Goal: Task Accomplishment & Management: Complete application form

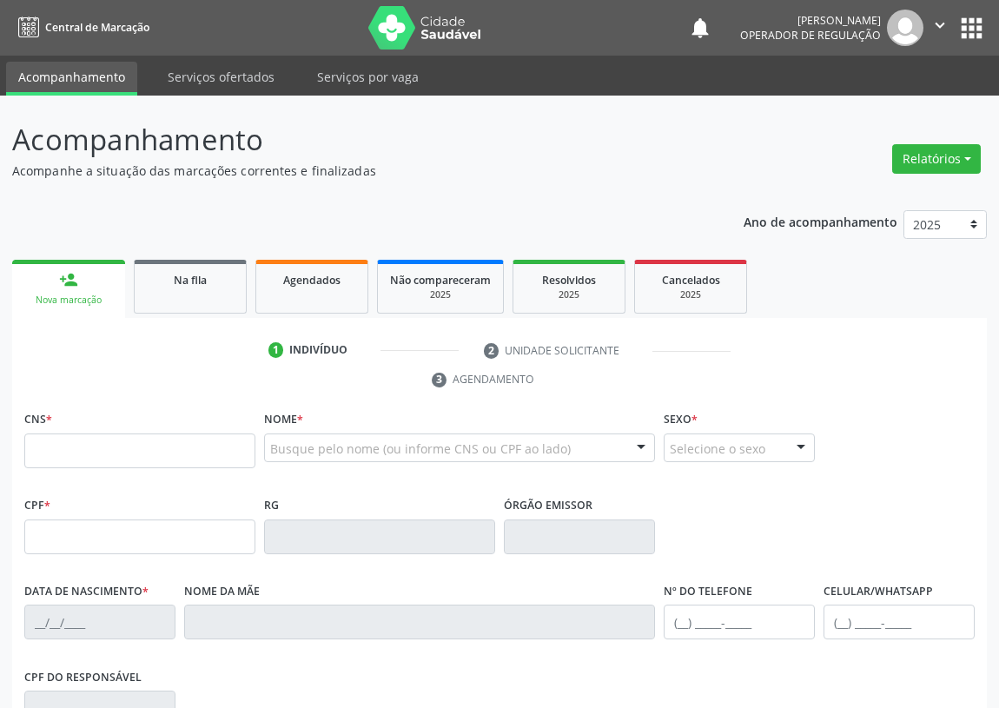
click at [39, 459] on input "text" at bounding box center [139, 450] width 231 height 35
type input "701 0068 9644 4897"
type input "022.960.024-71"
type input "13/11/1974"
type input "Josefa Firmino Belo"
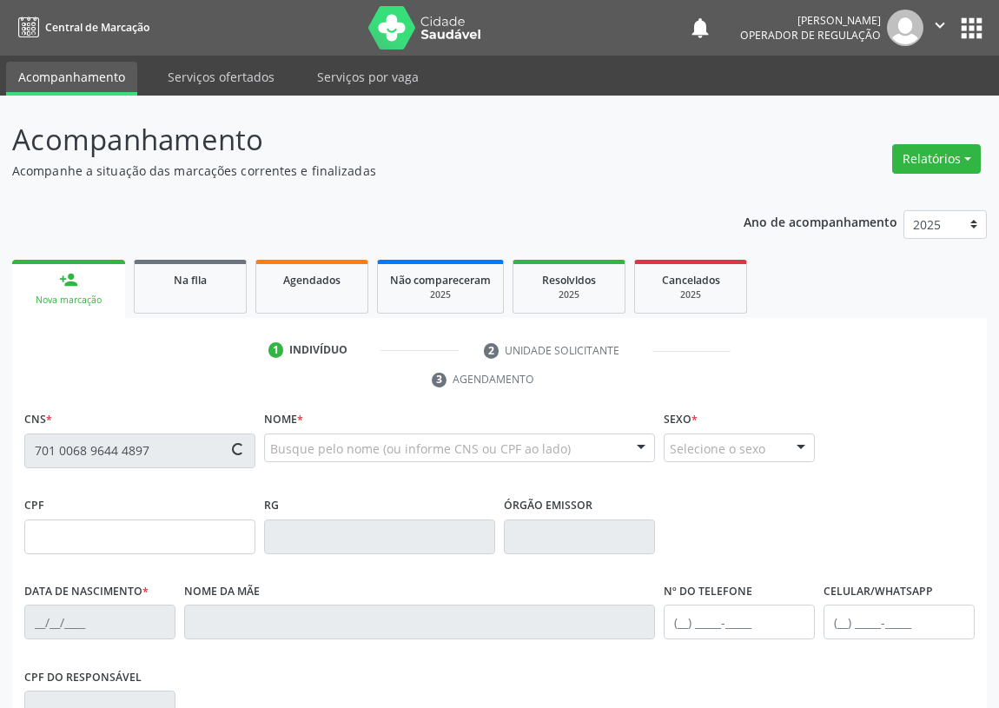
type input "(83) 99151-4971"
type input "(83) 99185-5433"
type input "S/N"
click at [49, 446] on input "text" at bounding box center [139, 450] width 231 height 35
type input "704 5033 1061 3715"
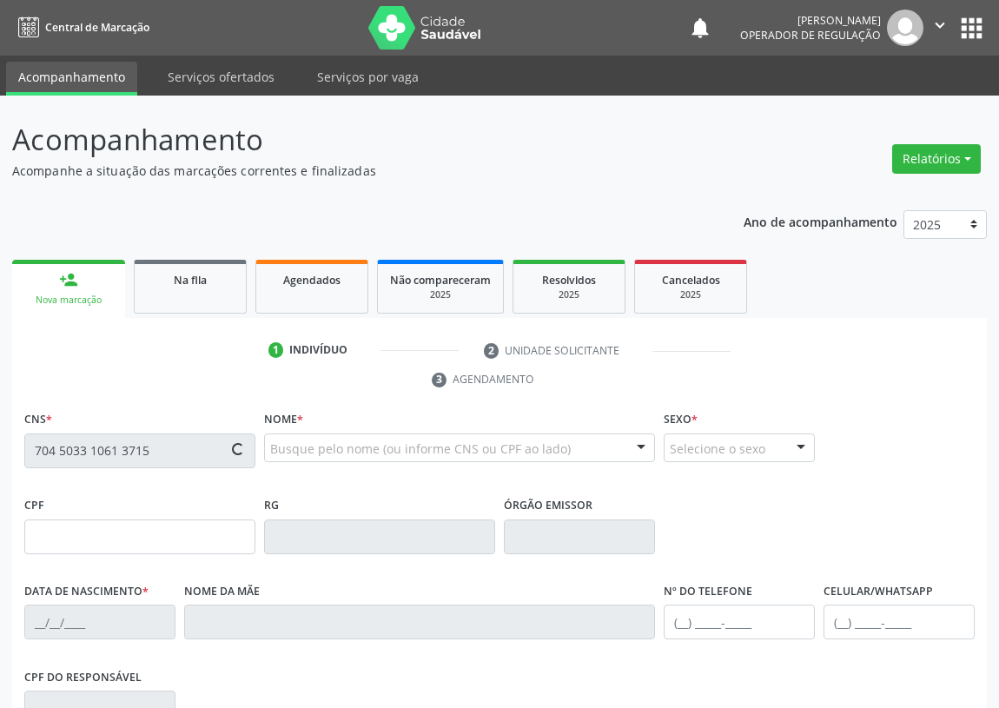
type input "071.485.277-59"
type input "[DATE]"
type input "[PERSON_NAME]"
type input "[PHONE_NUMBER]"
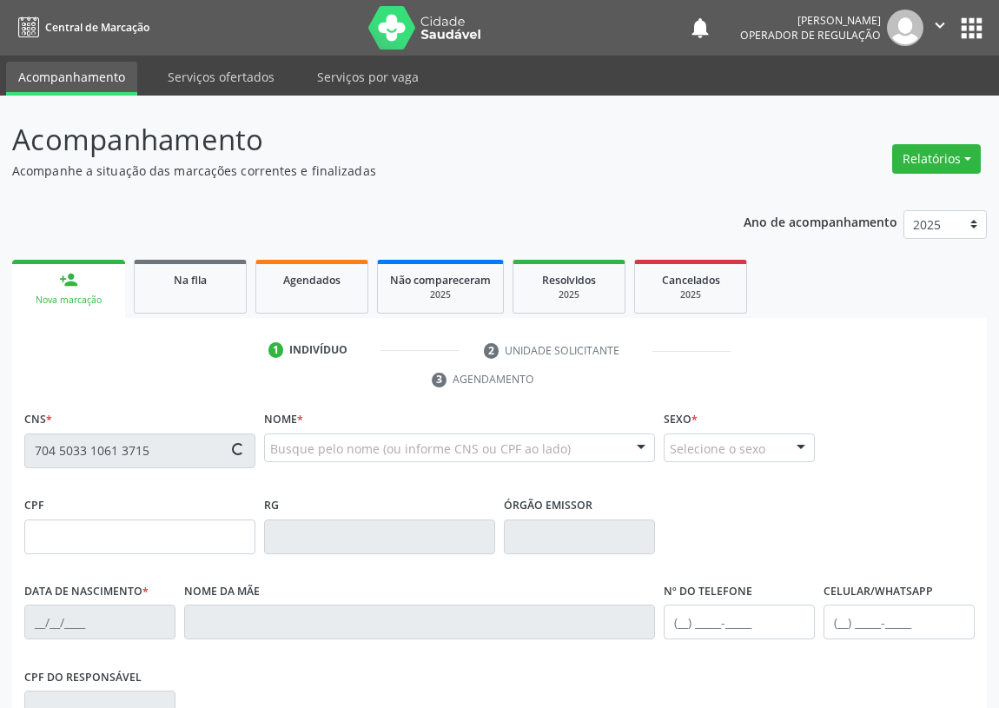
type input "150"
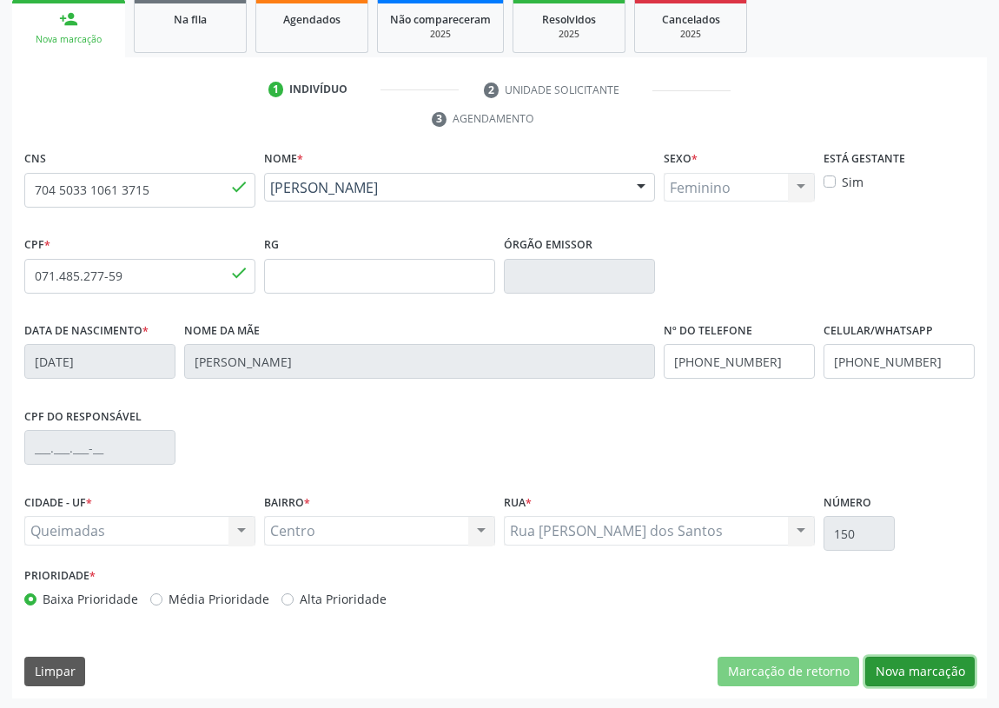
click at [899, 661] on button "Nova marcação" at bounding box center [919, 671] width 109 height 30
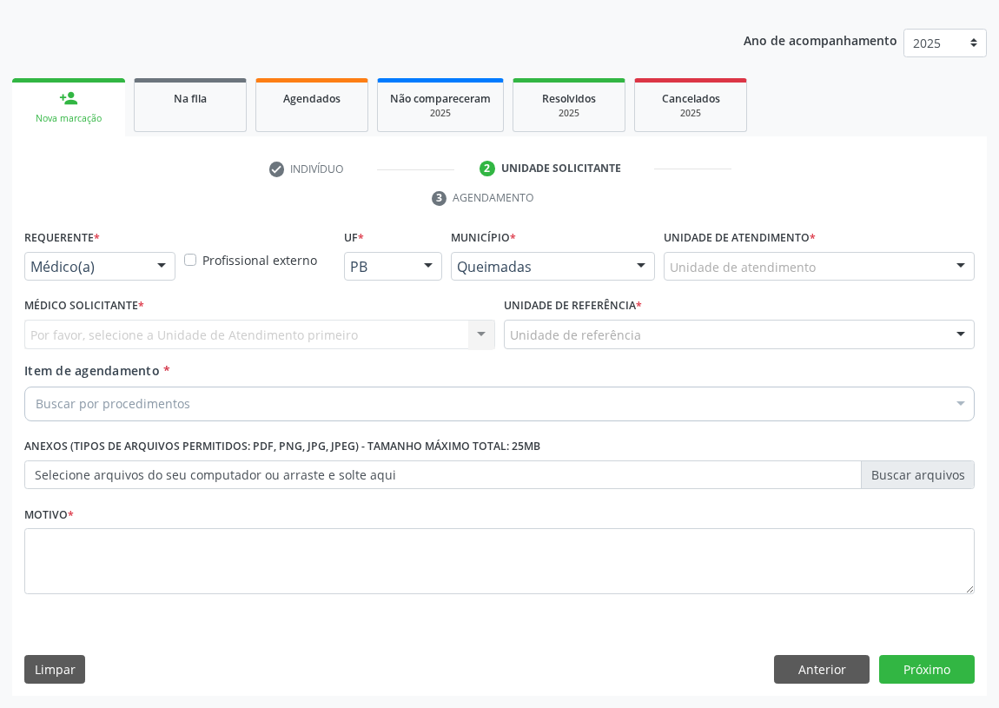
scroll to position [180, 0]
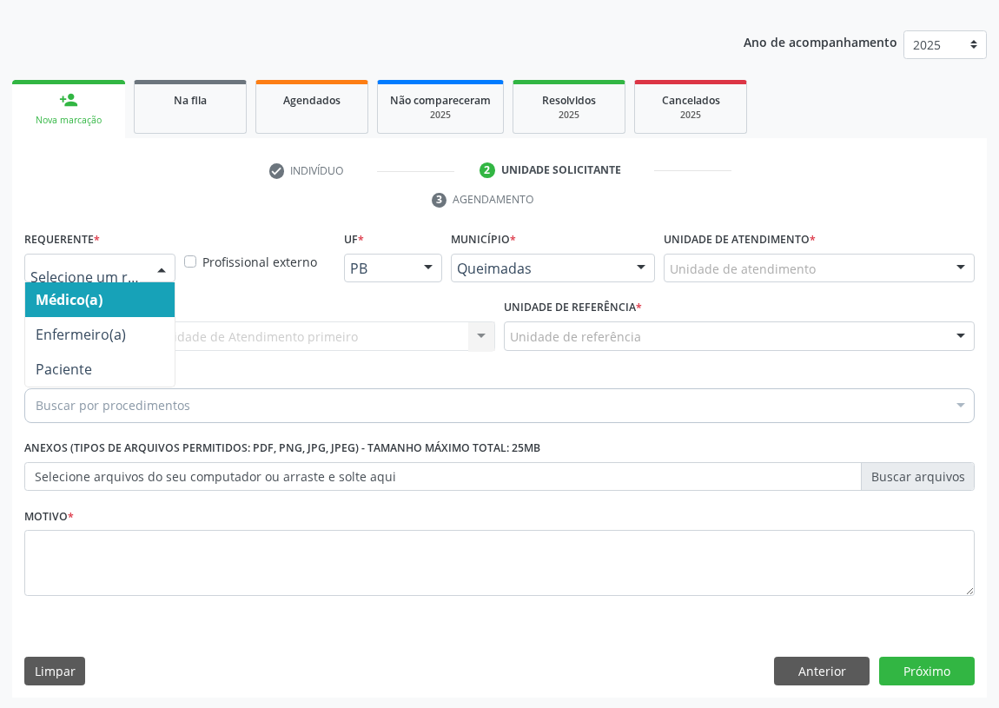
drag, startPoint x: 163, startPoint y: 266, endPoint x: 125, endPoint y: 512, distance: 249.6
click at [161, 269] on div at bounding box center [161, 269] width 26 height 30
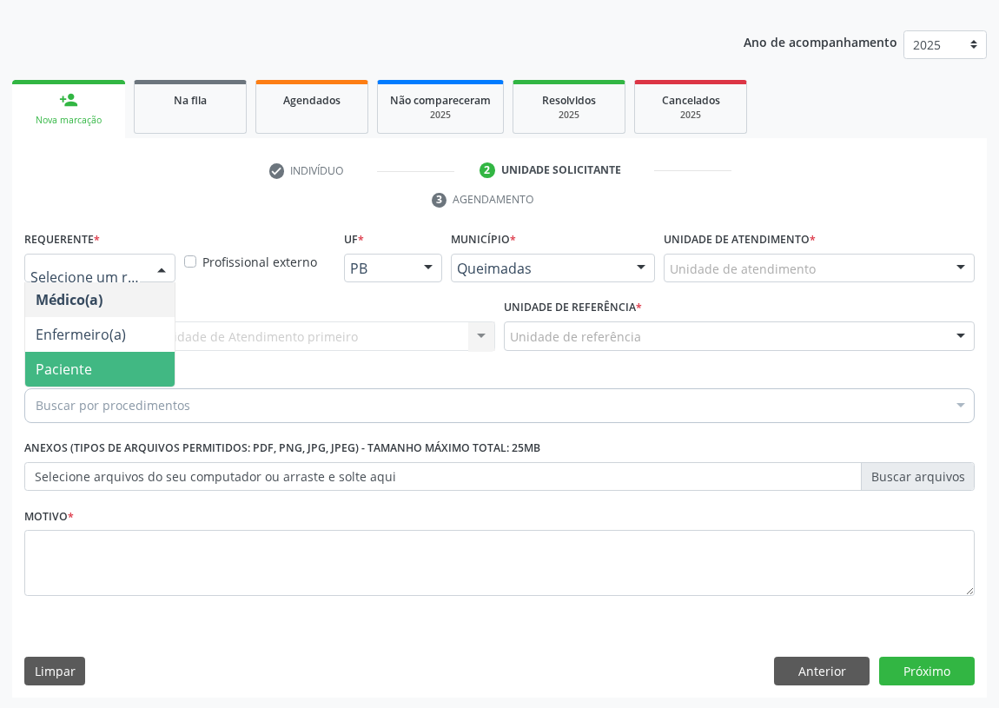
drag, startPoint x: 130, startPoint y: 356, endPoint x: 448, endPoint y: 340, distance: 318.2
click at [132, 356] on span "Paciente" at bounding box center [99, 369] width 149 height 35
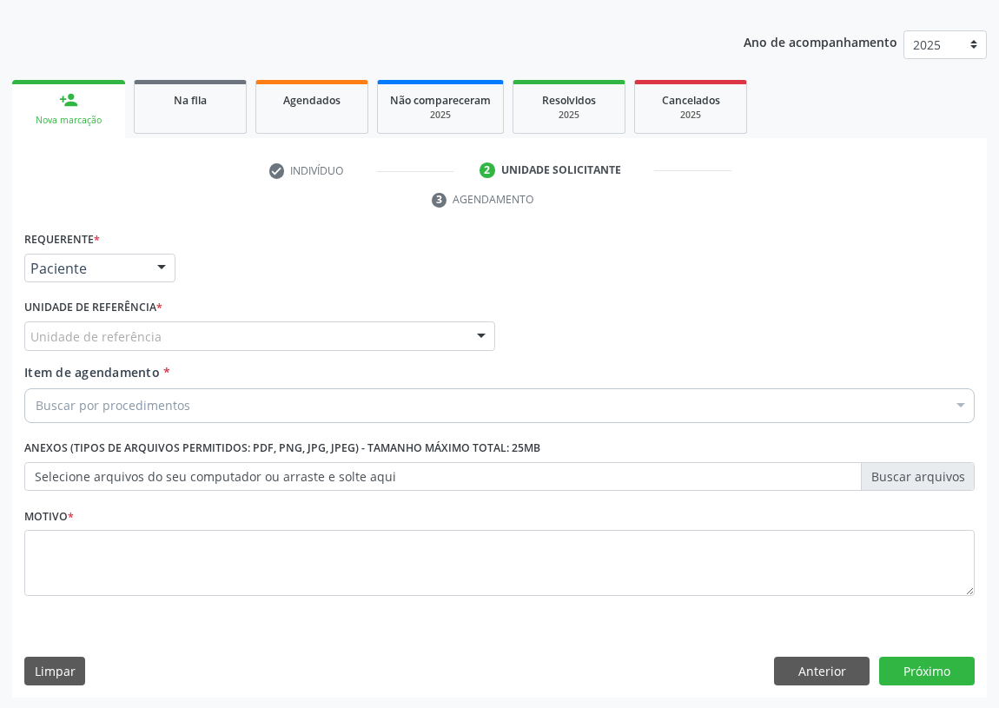
click at [484, 325] on div at bounding box center [481, 337] width 26 height 30
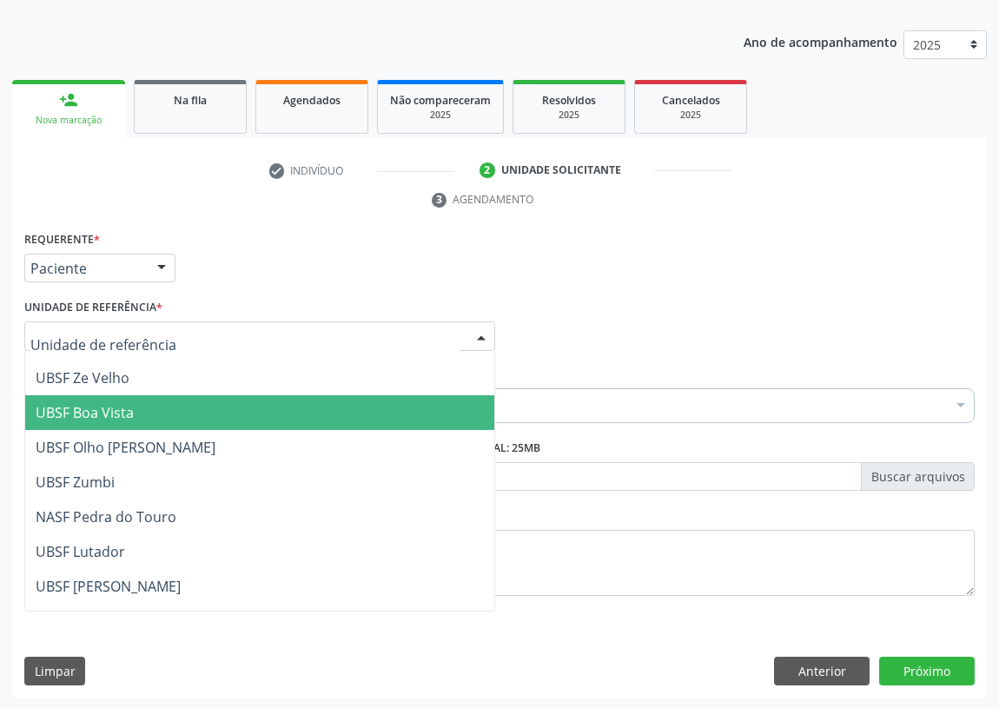
scroll to position [157, 0]
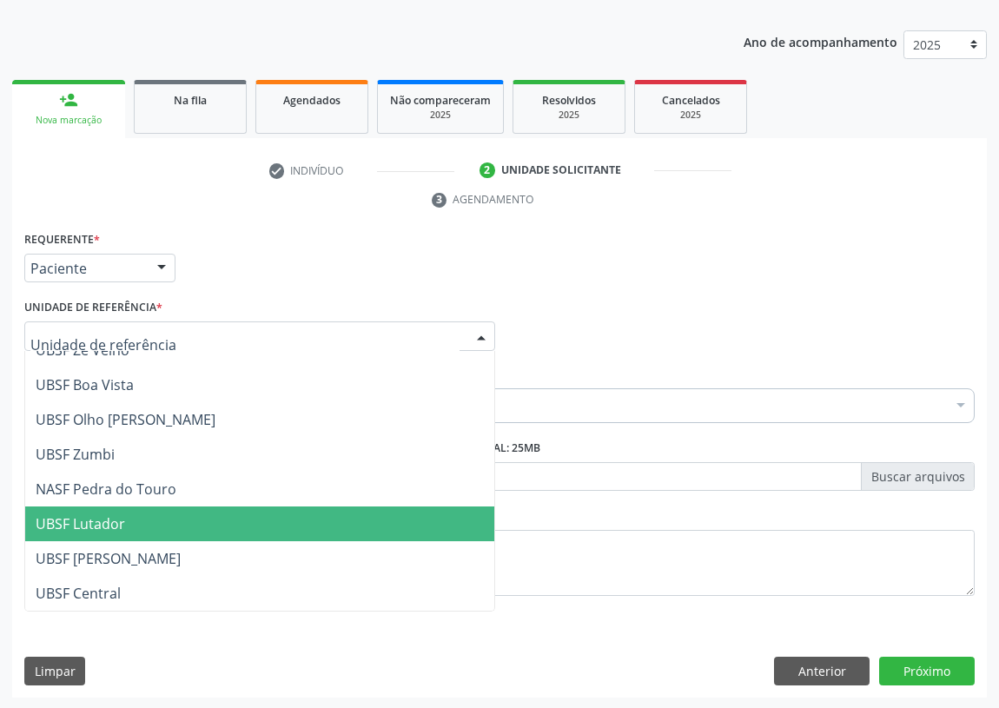
drag, startPoint x: 106, startPoint y: 527, endPoint x: 0, endPoint y: 522, distance: 106.1
click at [98, 529] on span "UBSF Lutador" at bounding box center [80, 523] width 89 height 19
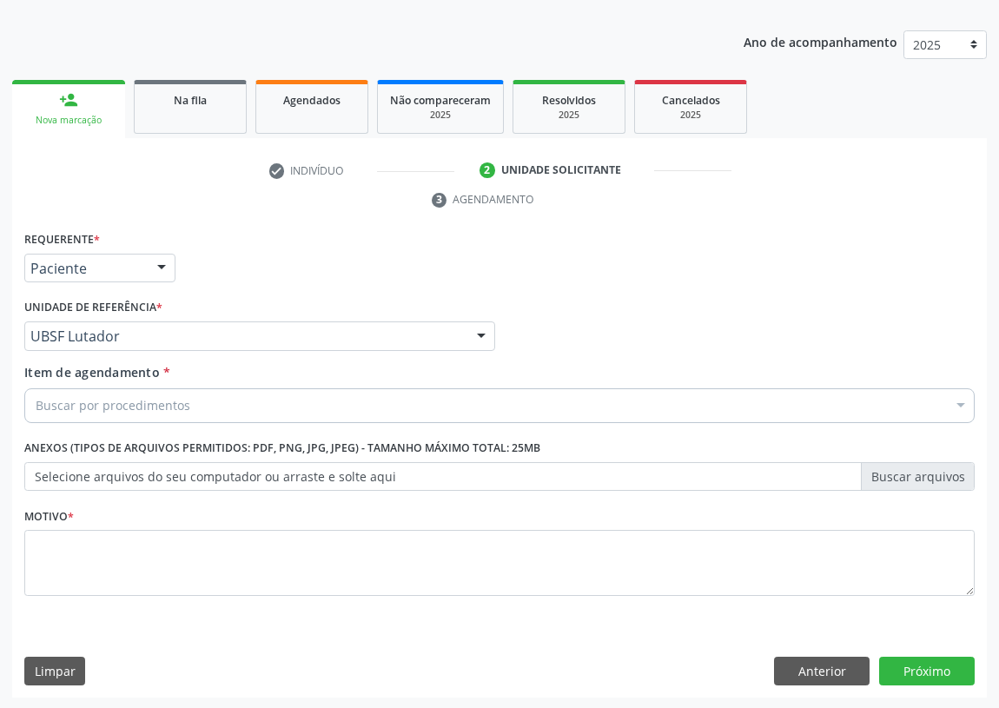
click at [52, 480] on label "Selecione arquivos do seu computador ou arraste e solte aqui" at bounding box center [499, 477] width 950 height 30
click at [52, 480] on input "Selecione arquivos do seu computador ou arraste e solte aqui" at bounding box center [499, 477] width 950 height 30
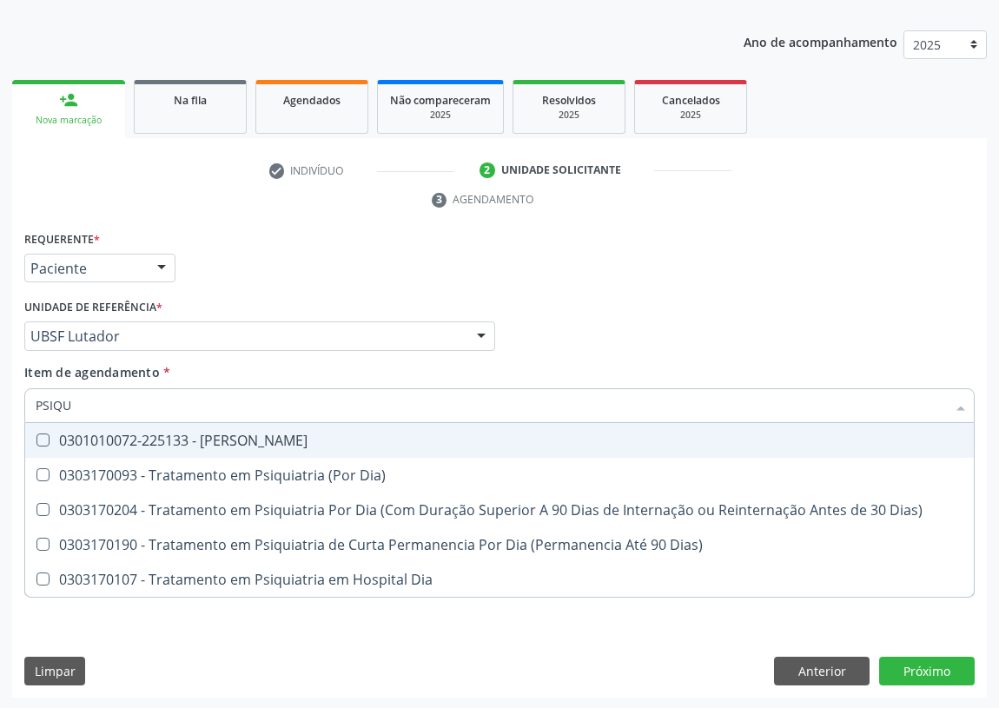
type input "PSIQUI"
click at [37, 436] on Psiquiatra at bounding box center [42, 439] width 13 height 13
click at [36, 436] on Psiquiatra "checkbox" at bounding box center [30, 439] width 11 height 11
checkbox Psiquiatra "true"
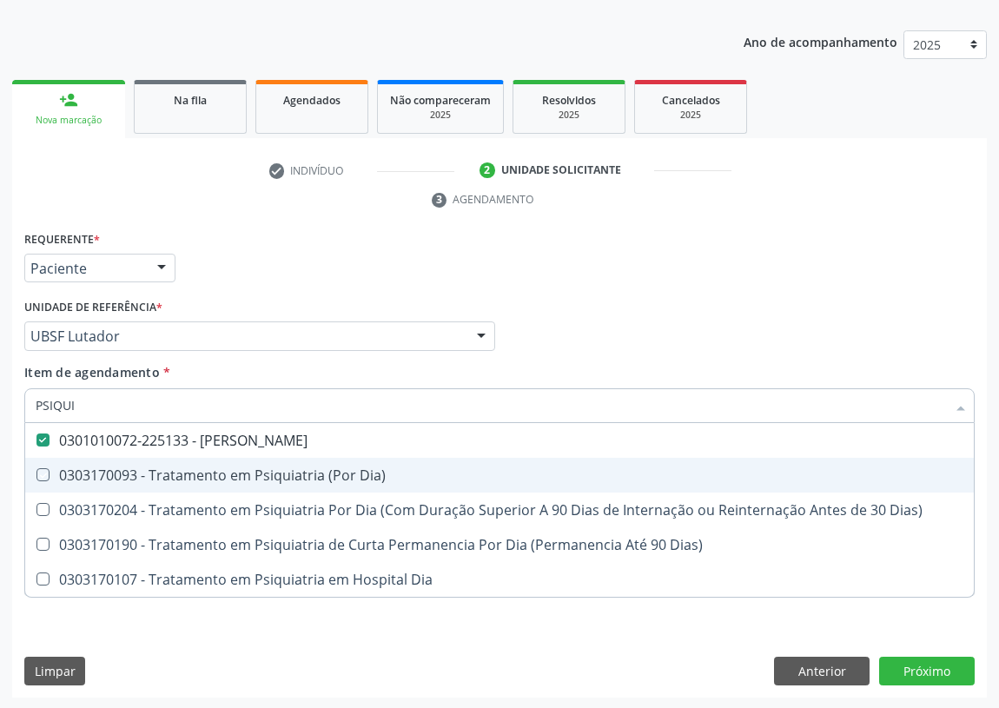
drag, startPoint x: 633, startPoint y: 320, endPoint x: 0, endPoint y: 447, distance: 645.6
click at [596, 327] on div "Médico Solicitante Por favor, selecione a Unidade de Atendimento primeiro Nenhu…" at bounding box center [499, 328] width 959 height 68
checkbox Dia\) "true"
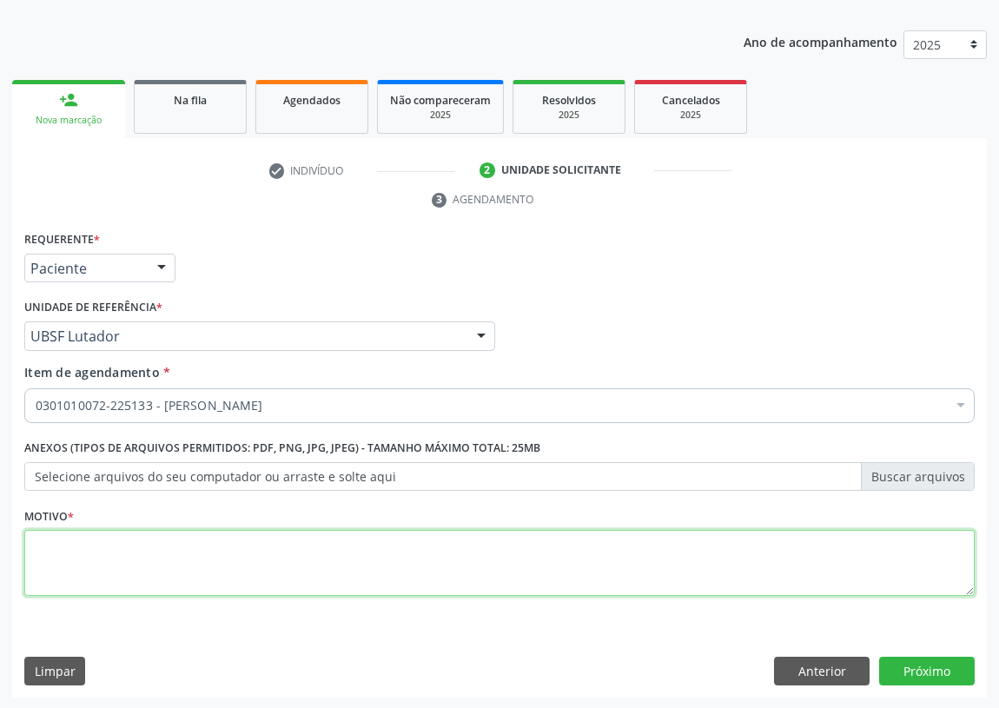
click at [95, 569] on textarea at bounding box center [499, 563] width 950 height 66
type textarea "AVALIAÇÃO"
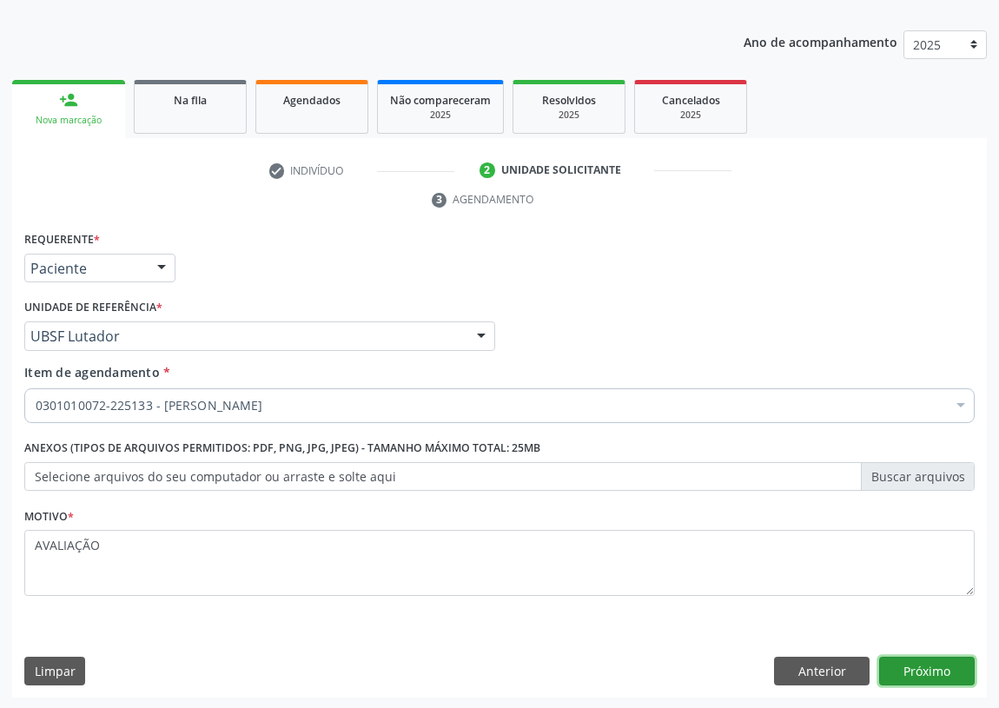
click at [921, 661] on button "Próximo" at bounding box center [927, 671] width 96 height 30
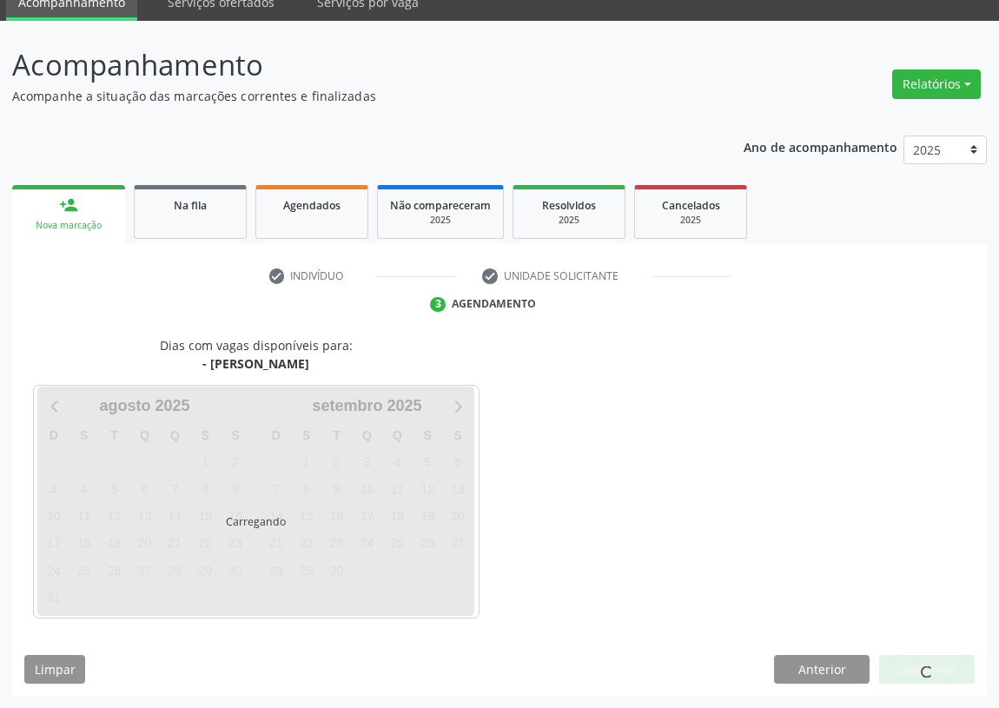
scroll to position [73, 0]
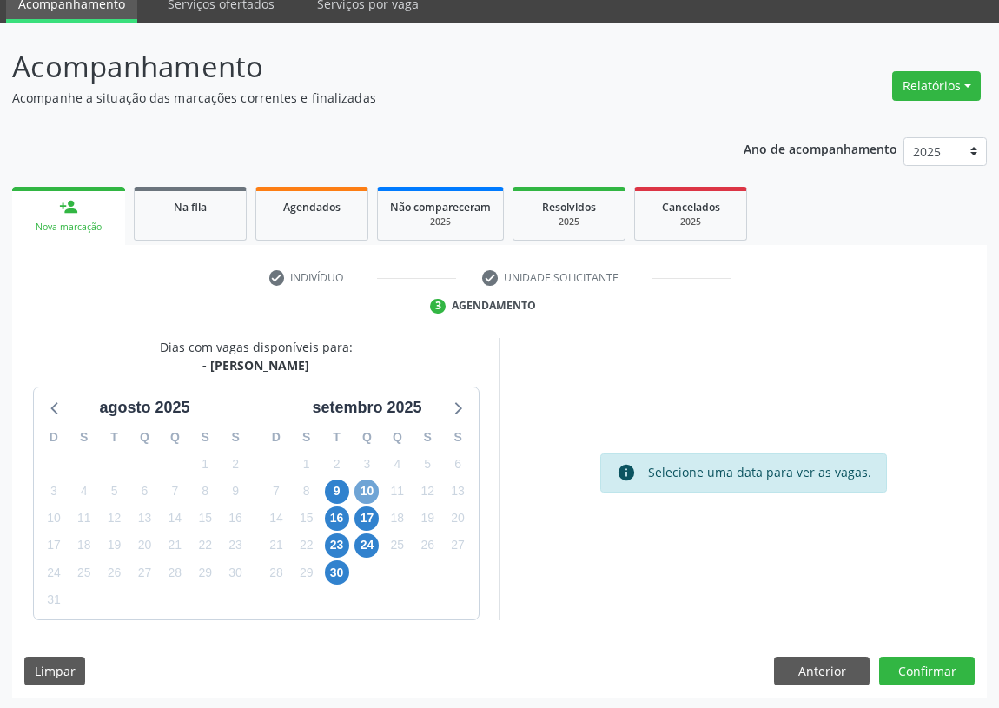
click at [373, 492] on span "10" at bounding box center [366, 491] width 24 height 24
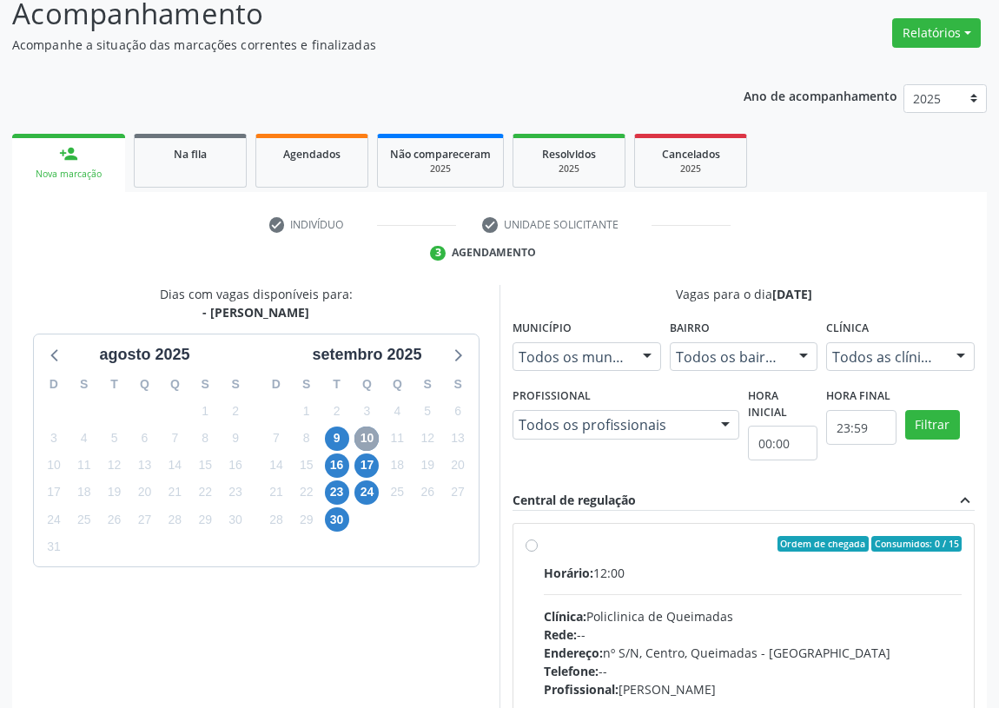
scroll to position [152, 0]
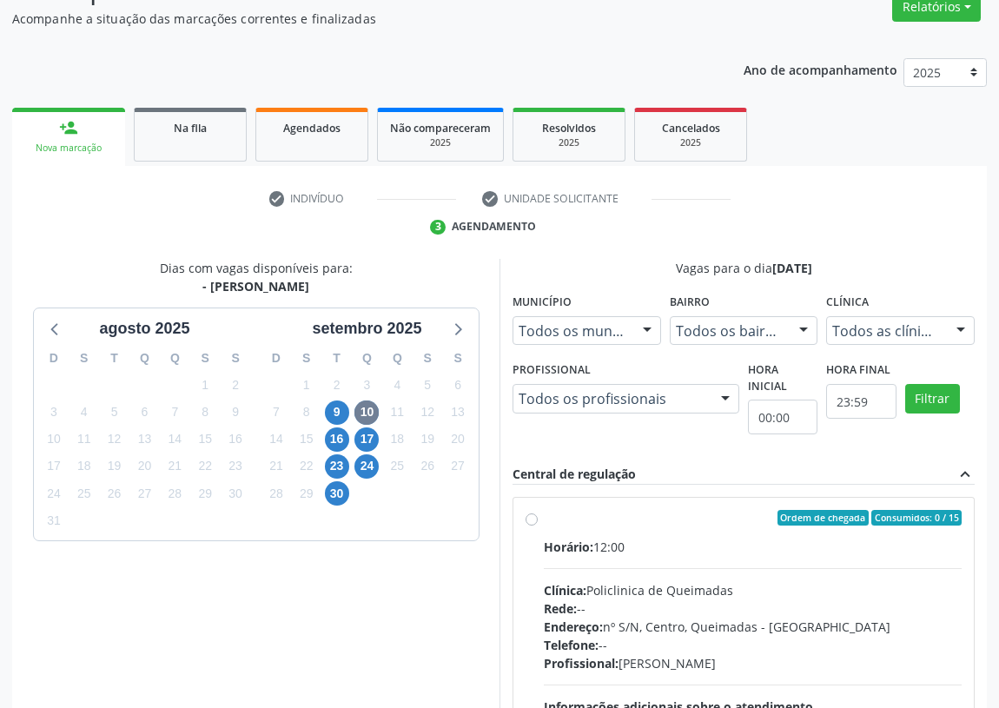
click at [544, 517] on label "Ordem de chegada Consumidos: 0 / 15 Horário: 12:00 Clínica: Policlinica de Quei…" at bounding box center [753, 643] width 418 height 267
click at [527, 517] on input "Ordem de chegada Consumidos: 0 / 15 Horário: 12:00 Clínica: Policlinica de Quei…" at bounding box center [531, 518] width 12 height 16
radio input "true"
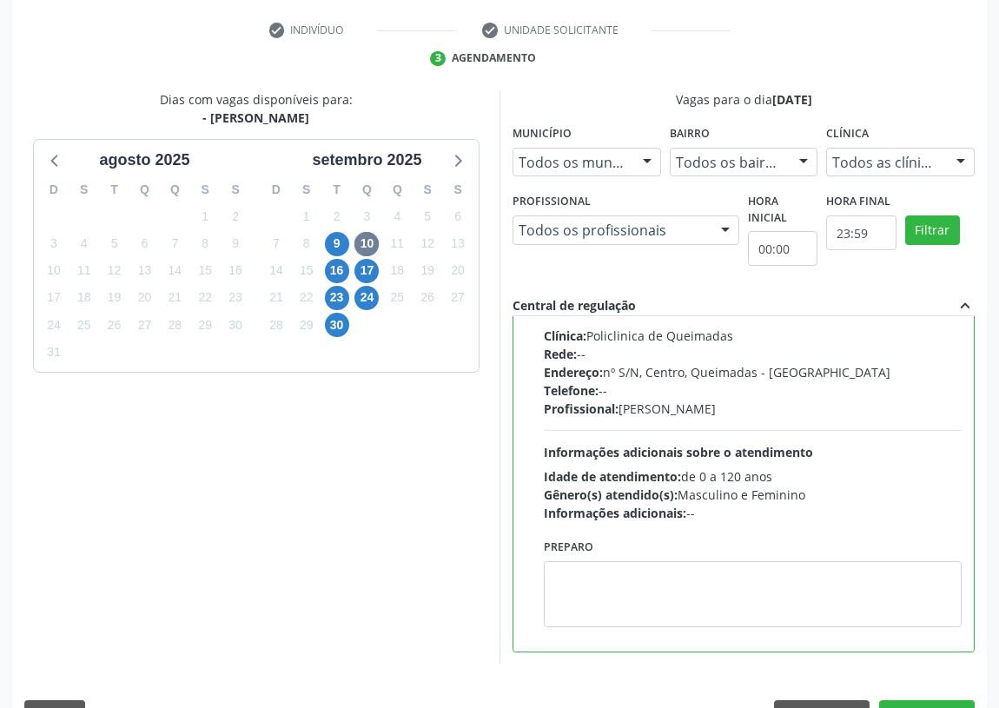
scroll to position [365, 0]
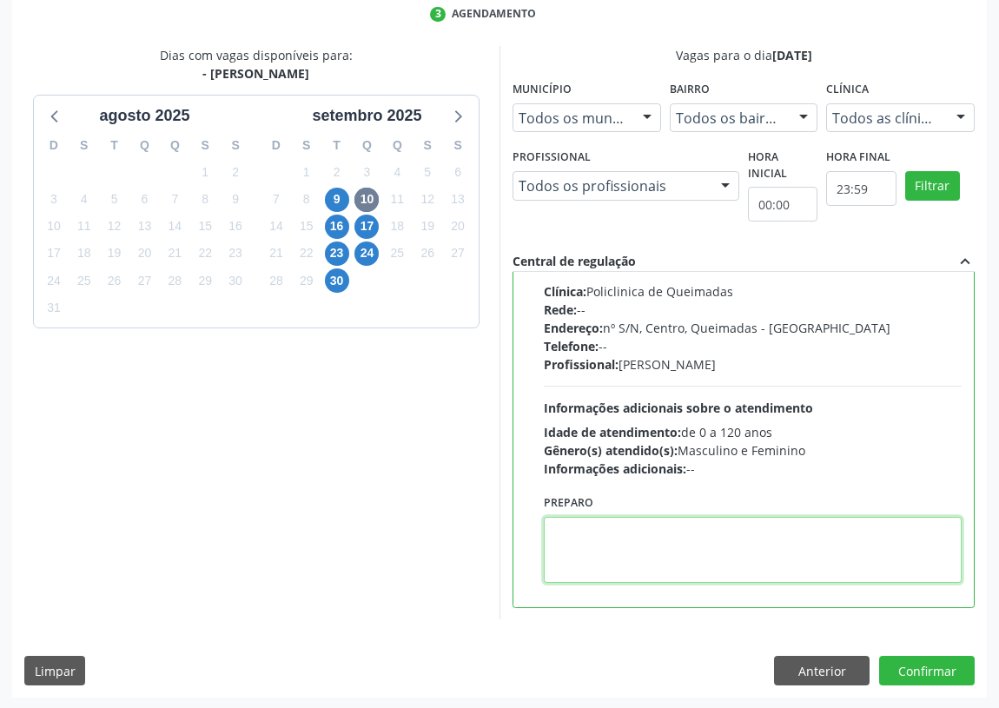
click at [573, 542] on textarea at bounding box center [753, 550] width 418 height 66
type textarea "I"
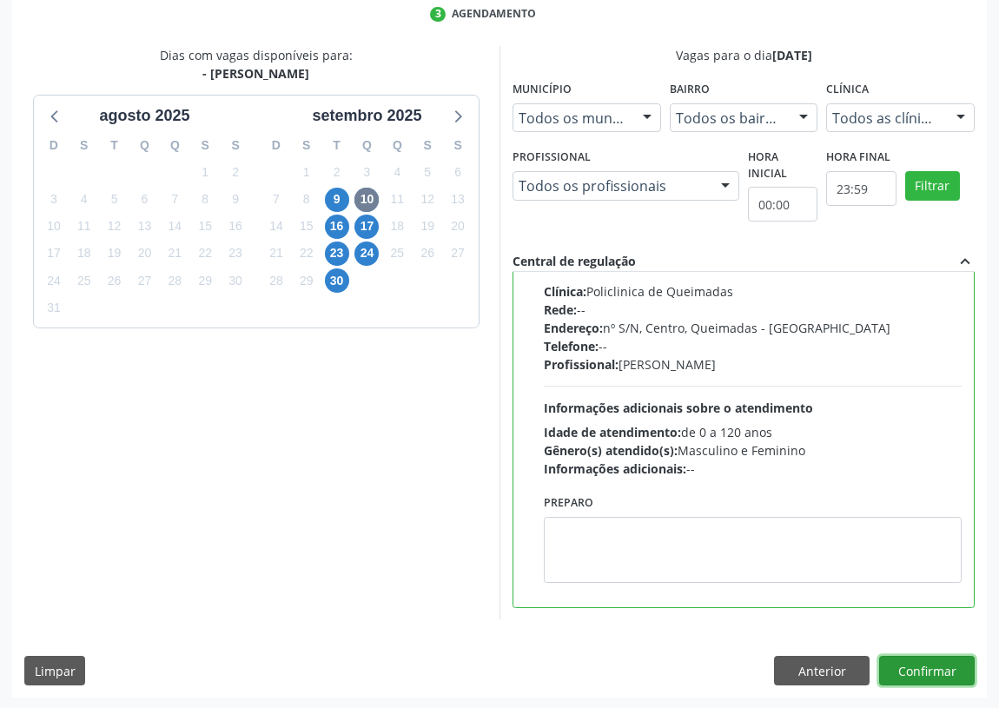
click at [924, 656] on button "Confirmar" at bounding box center [927, 671] width 96 height 30
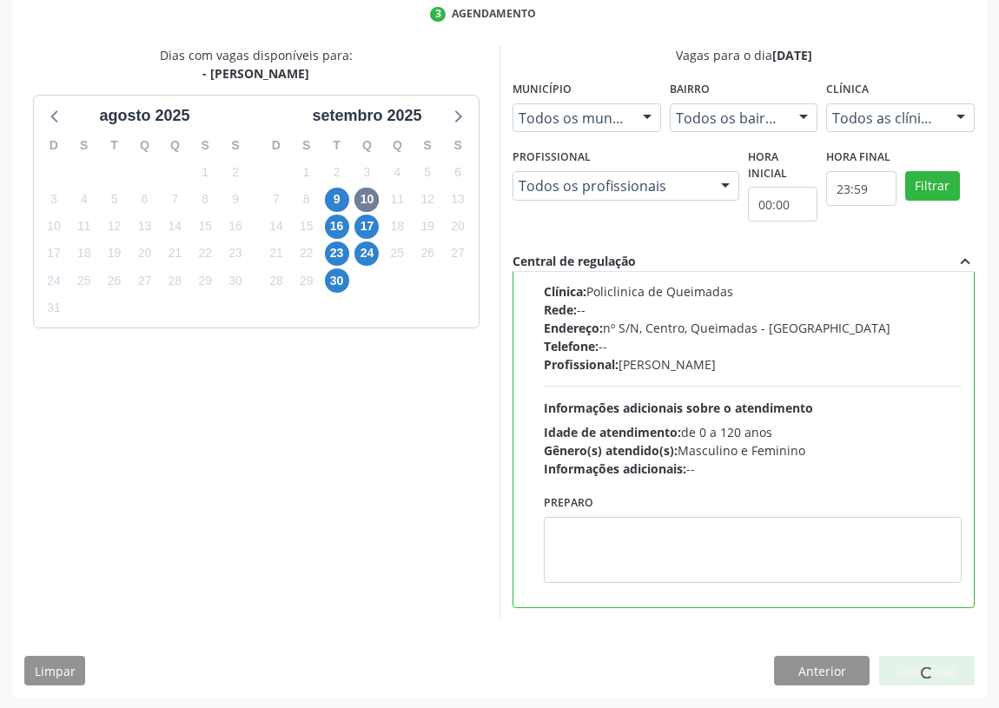
scroll to position [0, 0]
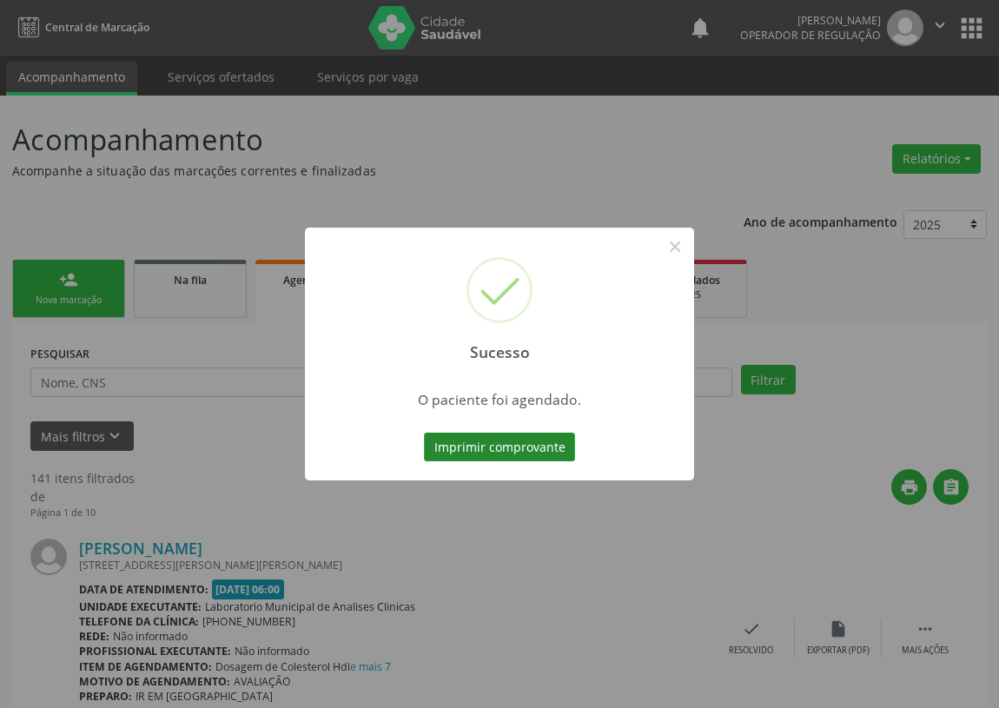
click at [467, 449] on button "Imprimir comprovante" at bounding box center [499, 447] width 151 height 30
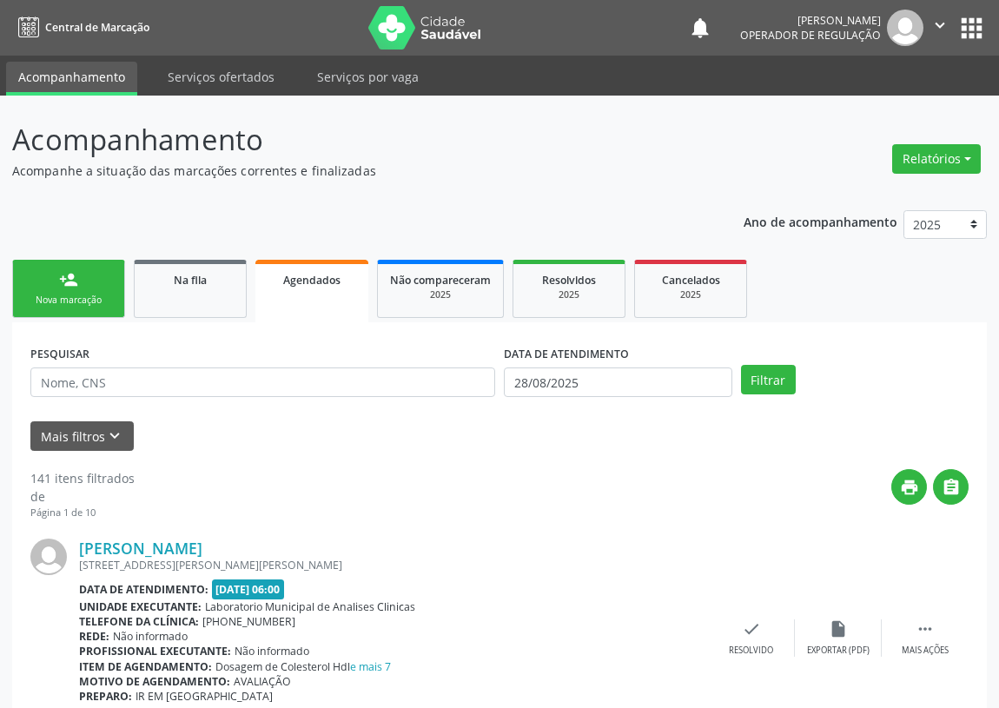
click at [51, 270] on link "person_add Nova marcação" at bounding box center [68, 289] width 113 height 58
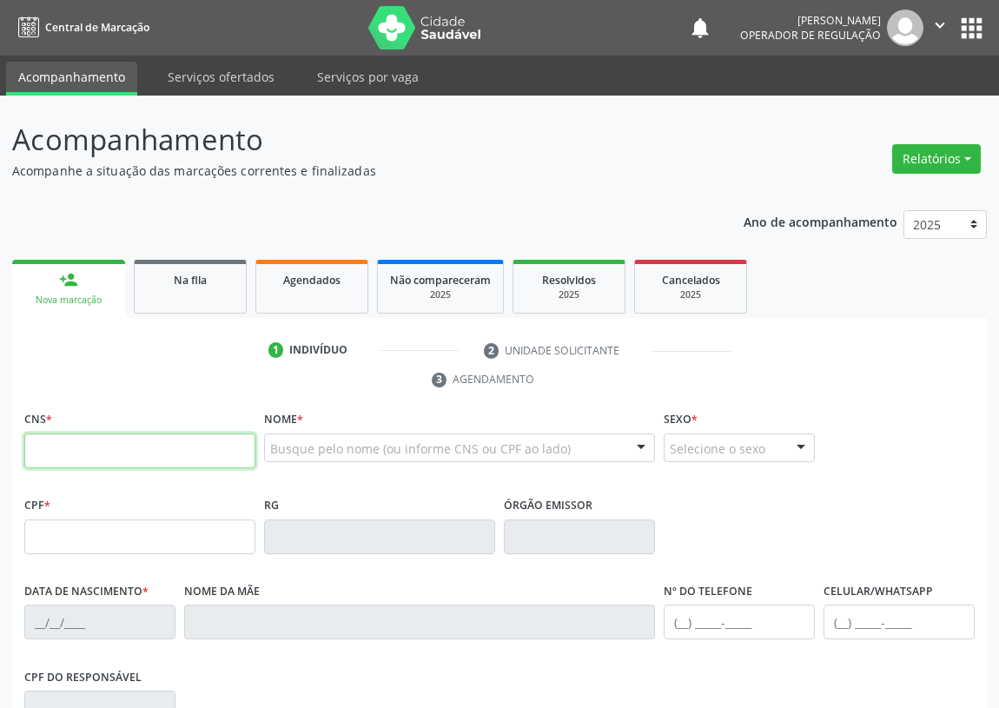
click at [49, 459] on input "text" at bounding box center [139, 450] width 231 height 35
click at [26, 452] on input "text" at bounding box center [139, 450] width 231 height 35
type input "708 5093 3393 8872"
type input "004.937.424-92"
type input "[DATE]"
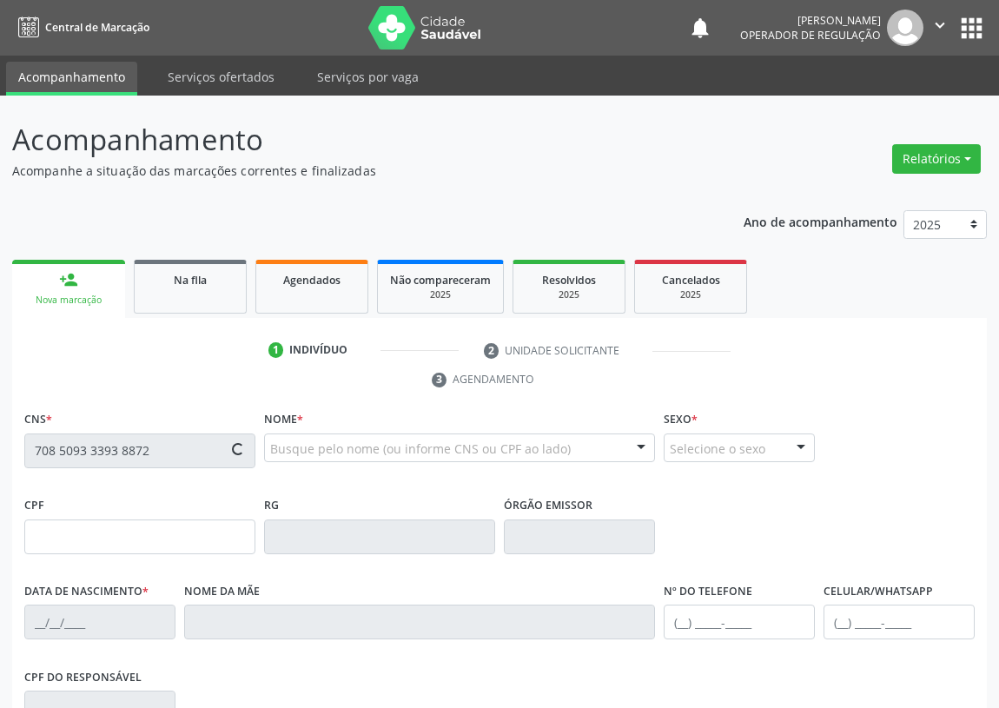
type input "[PERSON_NAME]"
type input "[PHONE_NUMBER]"
type input "085.013.704-79"
type input "54"
click at [36, 442] on input "text" at bounding box center [139, 450] width 231 height 35
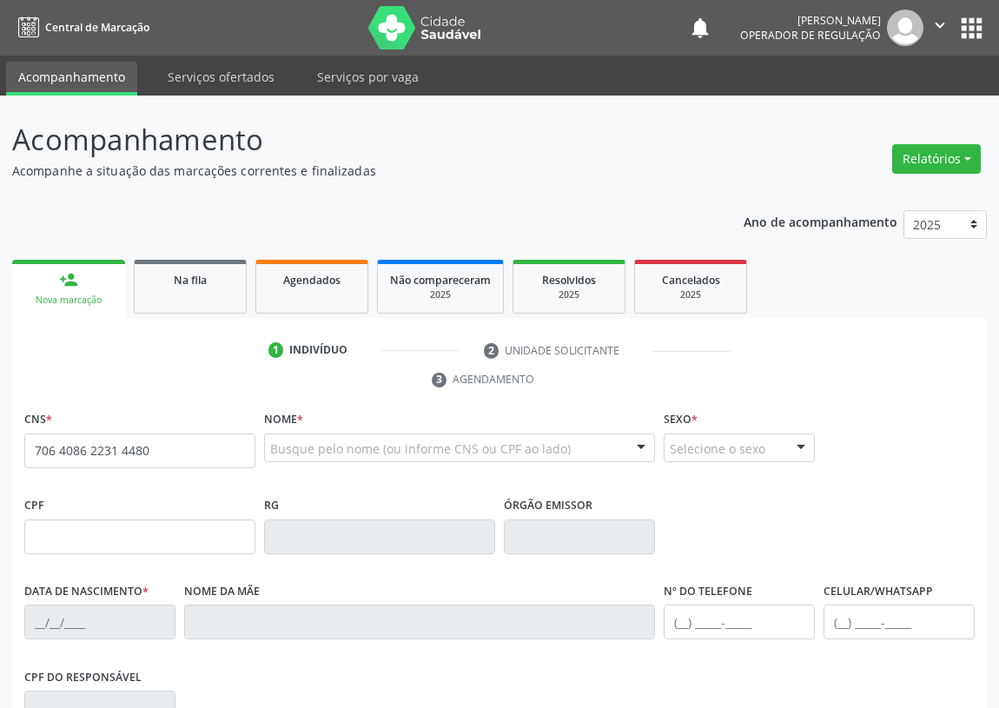
type input "706 4086 2231 4480"
type input "717.855.454-18"
type input "02/12/2009"
type input "Erika Lima Sales"
type input "(83) 99162-8698"
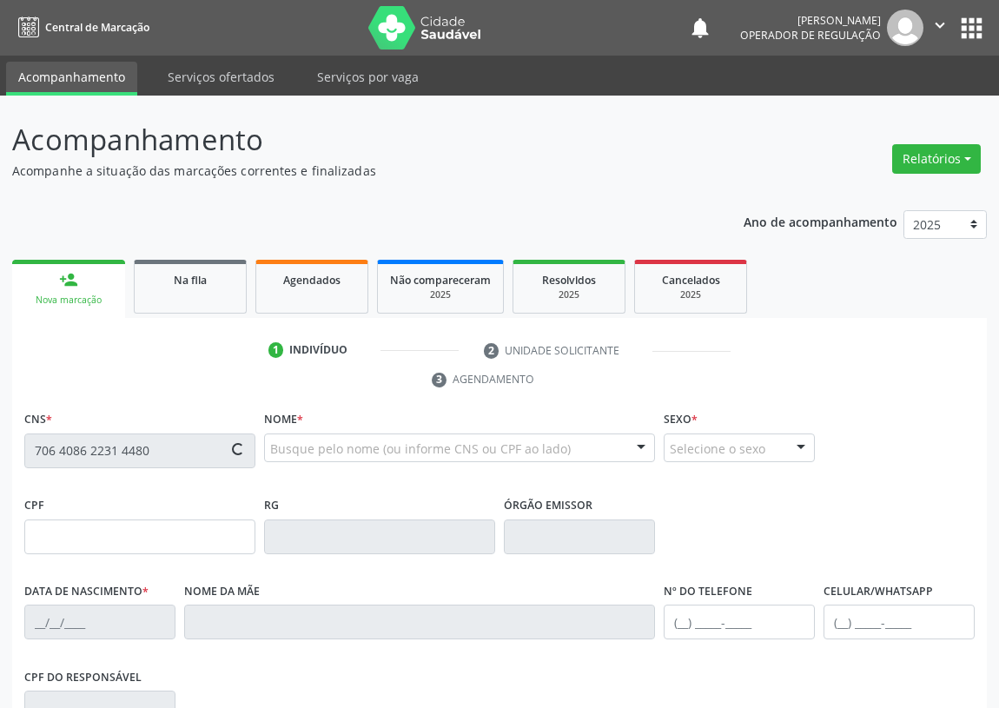
type input "051.378.764-02"
type input "101"
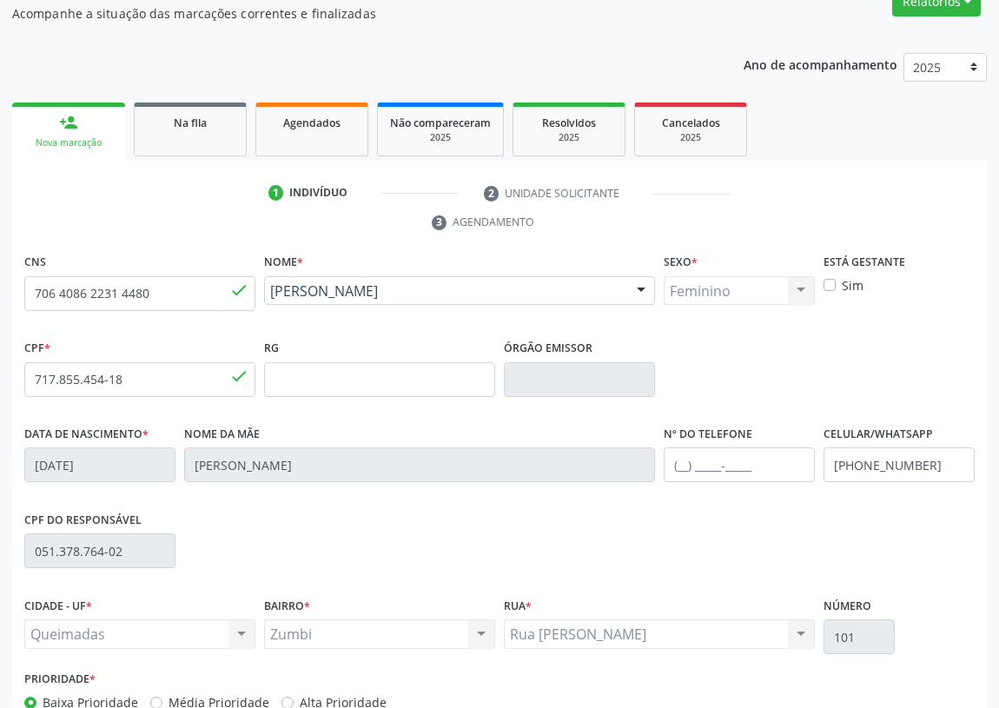
scroll to position [78, 0]
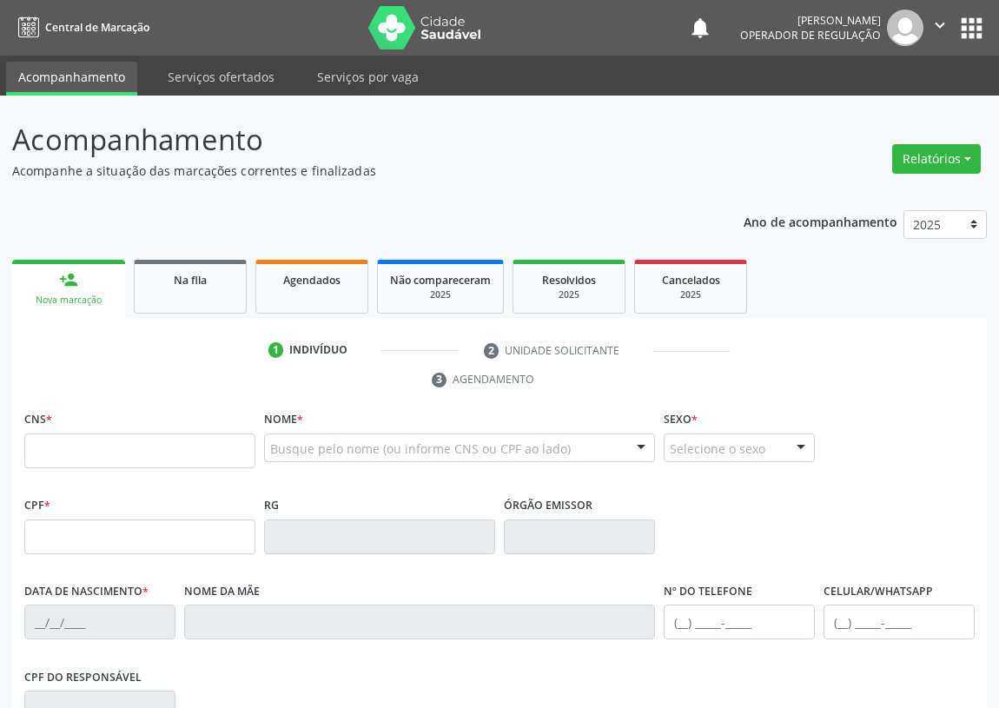
scroll to position [71, 0]
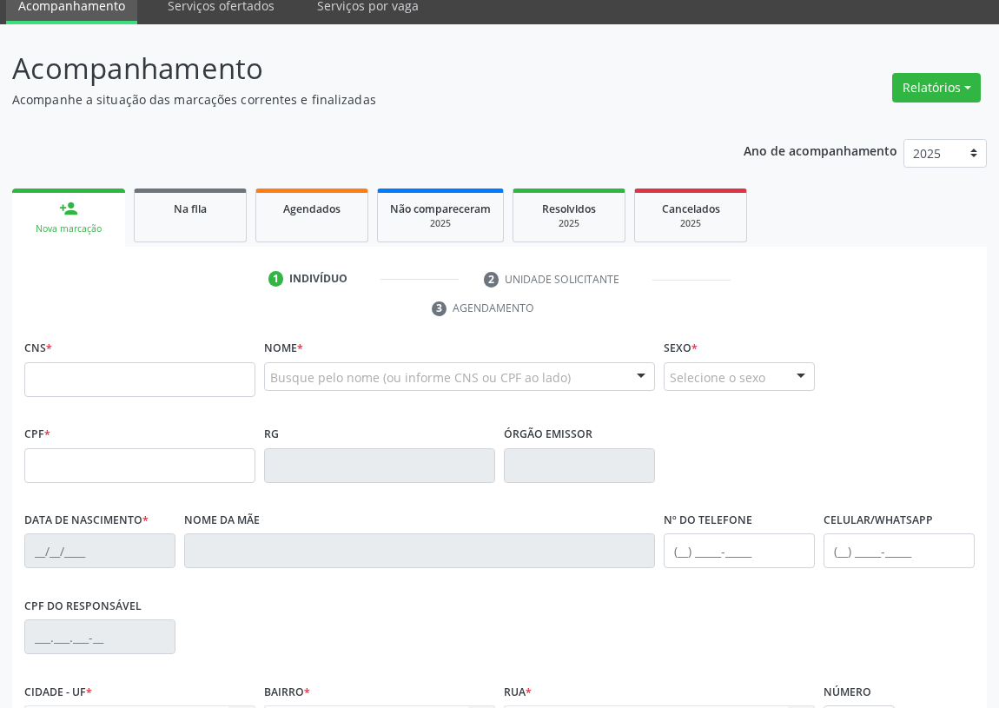
click at [47, 384] on input "text" at bounding box center [139, 379] width 231 height 35
type input "705 7084 0155 7630"
type input "996.518.237-04"
type input "26/06/1968"
type input "Maria de Jesus Silva"
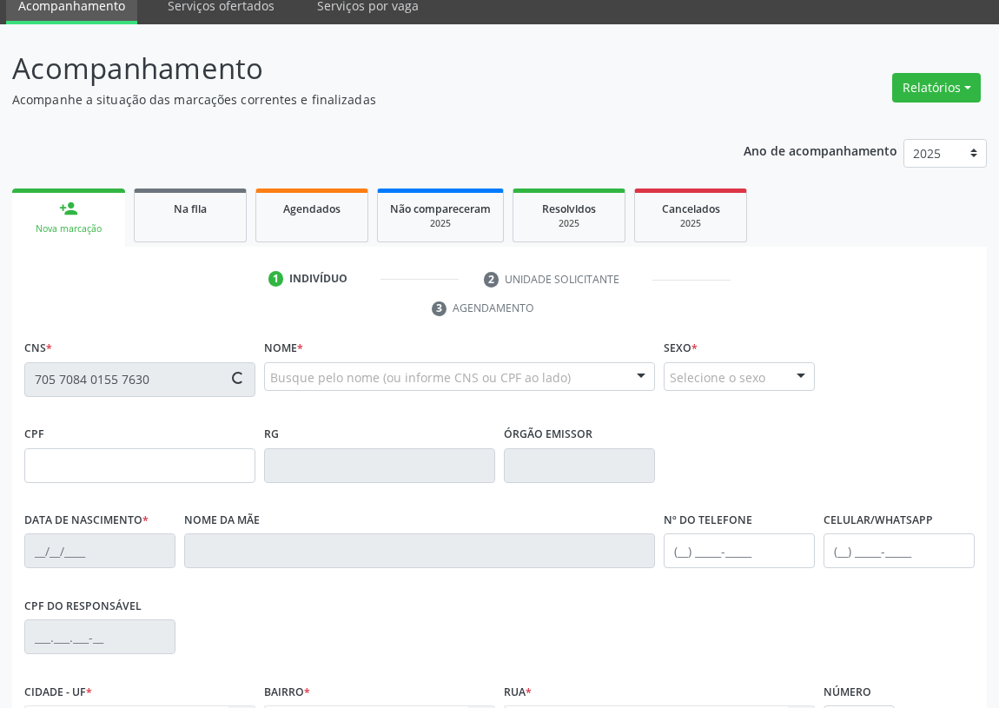
type input "(83) 99301-9412"
type input "S/N"
